Goal: Find specific page/section: Find specific page/section

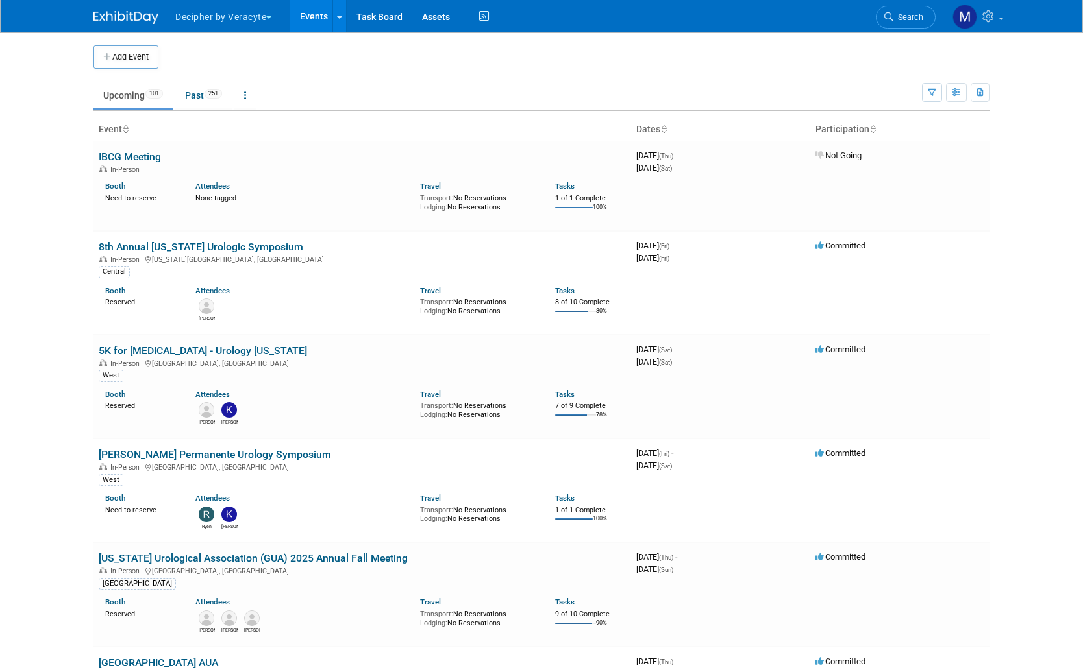
click at [39, 292] on body "Decipher by Veracyte Explore: My Workspaces 2 Go to Workspace: Corporate Events…" at bounding box center [541, 335] width 1083 height 670
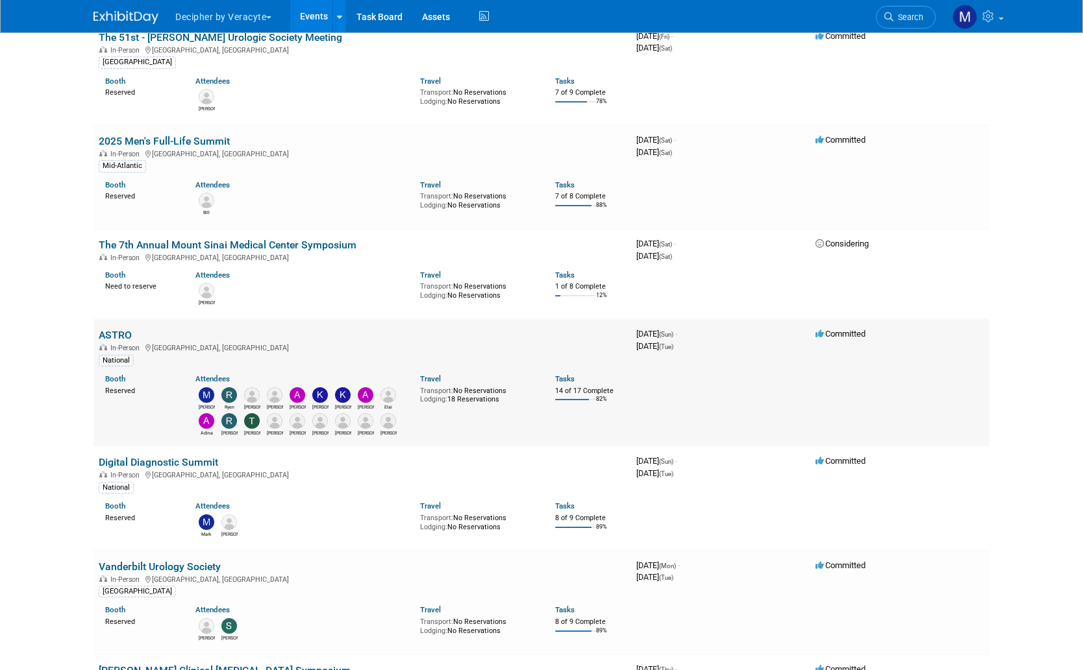
click at [117, 333] on link "ASTRO" at bounding box center [115, 335] width 33 height 12
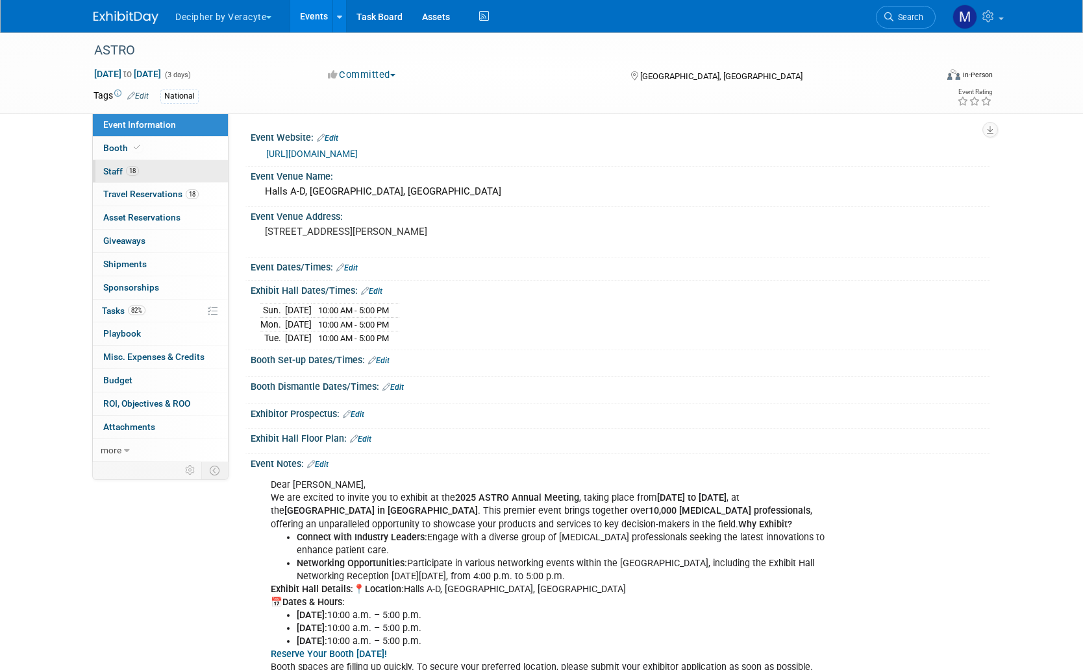
click at [112, 175] on span "Staff 18" at bounding box center [121, 171] width 36 height 10
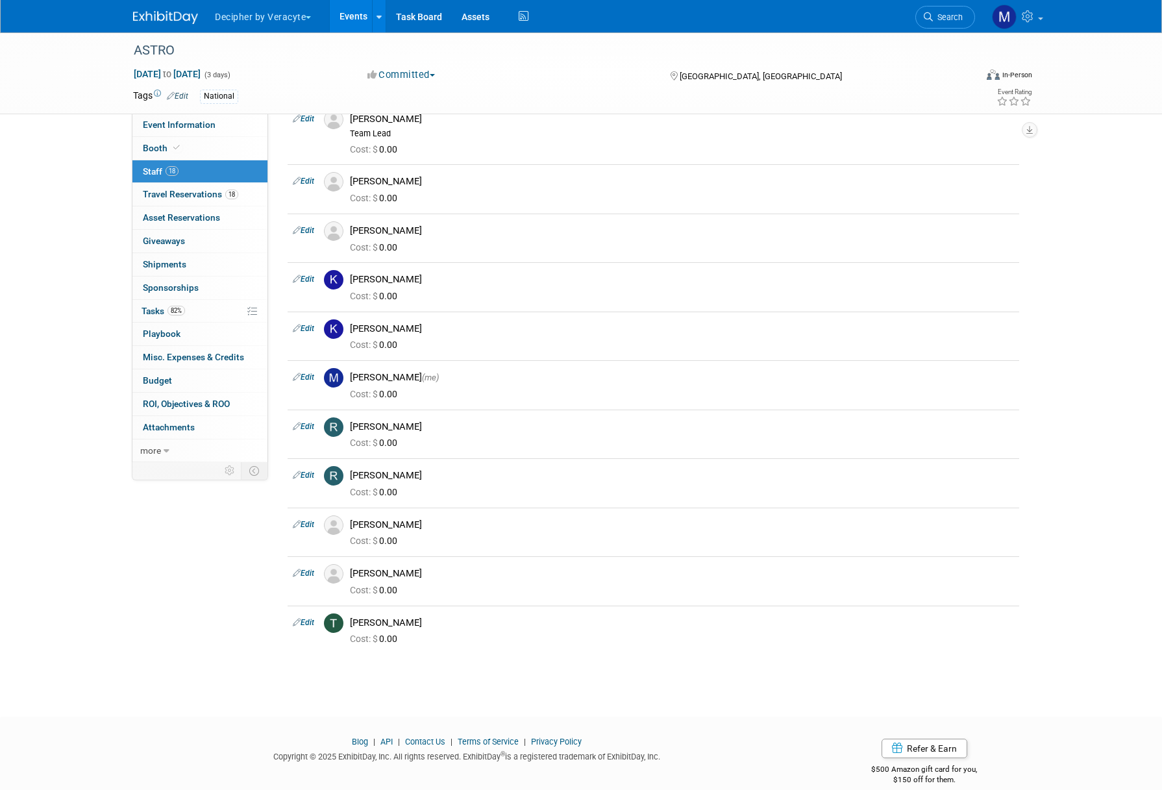
scroll to position [424, 0]
